Goal: Information Seeking & Learning: Compare options

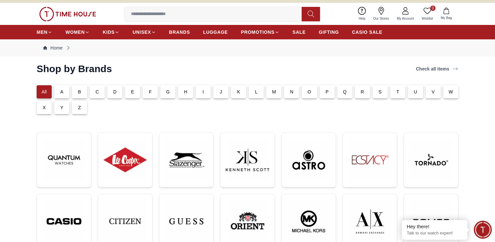
scroll to position [8, 0]
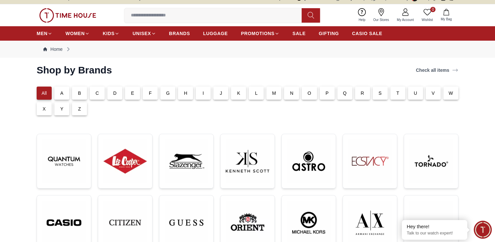
click at [380, 96] on p "S" at bounding box center [380, 93] width 3 height 7
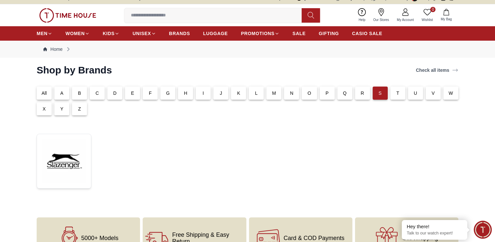
click at [47, 95] on div "All" at bounding box center [44, 92] width 15 height 13
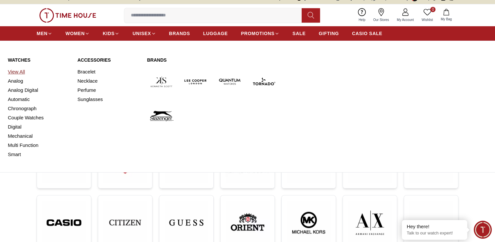
click at [19, 70] on link "View All" at bounding box center [39, 71] width 62 height 9
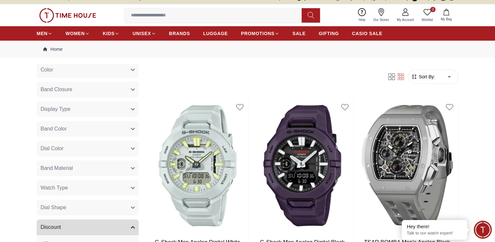
scroll to position [296, 0]
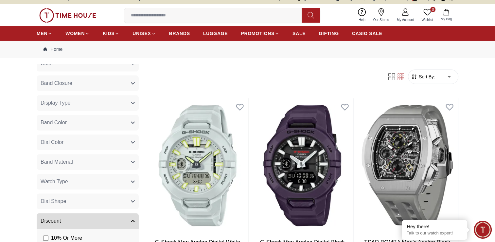
click at [117, 157] on button "Band Material" at bounding box center [88, 162] width 102 height 16
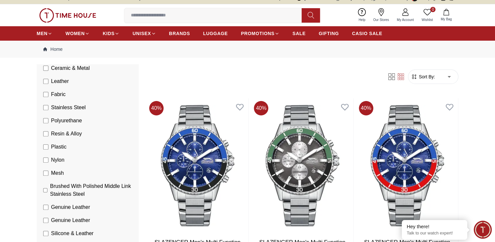
scroll to position [126, 0]
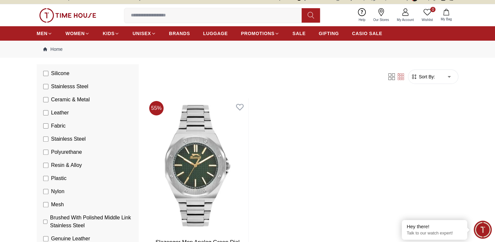
scroll to position [242, 0]
